Goal: Find specific page/section: Find specific page/section

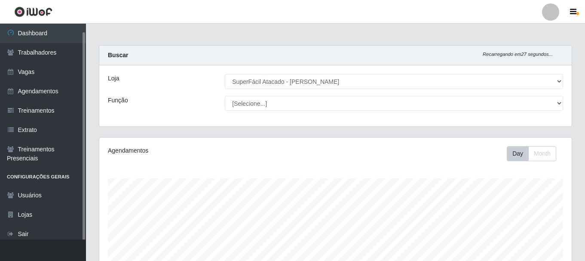
select select "399"
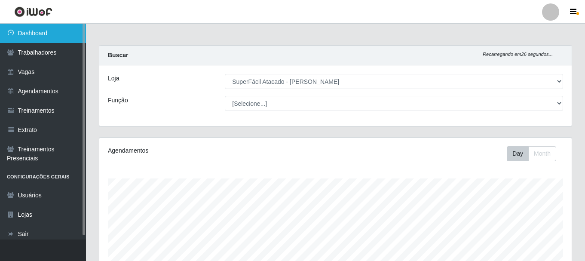
click at [39, 36] on link "Dashboard" at bounding box center [43, 33] width 86 height 19
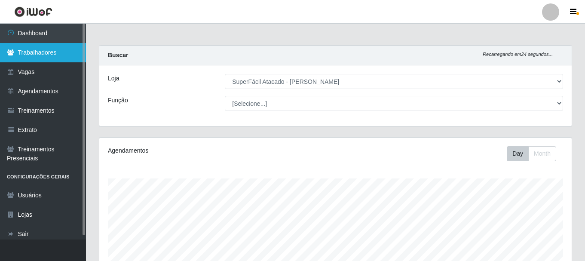
click at [52, 51] on link "Trabalhadores" at bounding box center [43, 52] width 86 height 19
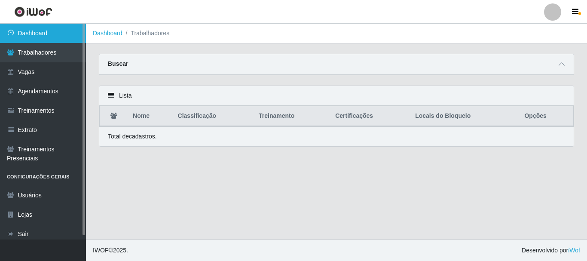
click at [56, 35] on link "Dashboard" at bounding box center [43, 33] width 86 height 19
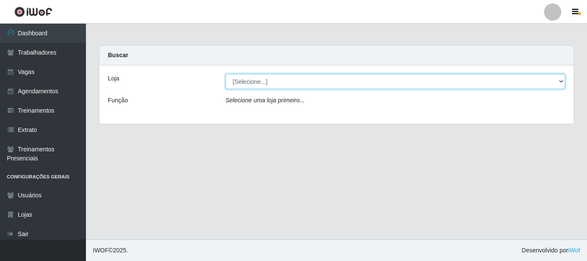
click at [326, 80] on select "[Selecione...] SuperFácil Atacado - [PERSON_NAME]" at bounding box center [396, 81] width 340 height 15
select select "399"
click at [226, 74] on select "[Selecione...] SuperFácil Atacado - [PERSON_NAME]" at bounding box center [396, 81] width 340 height 15
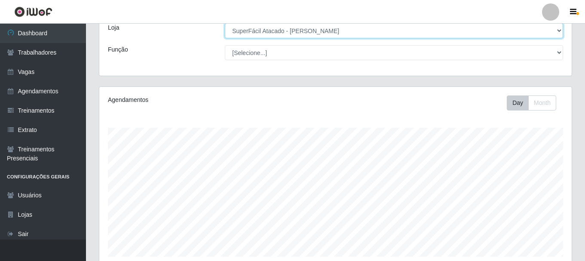
scroll to position [157, 0]
